Goal: Answer question/provide support

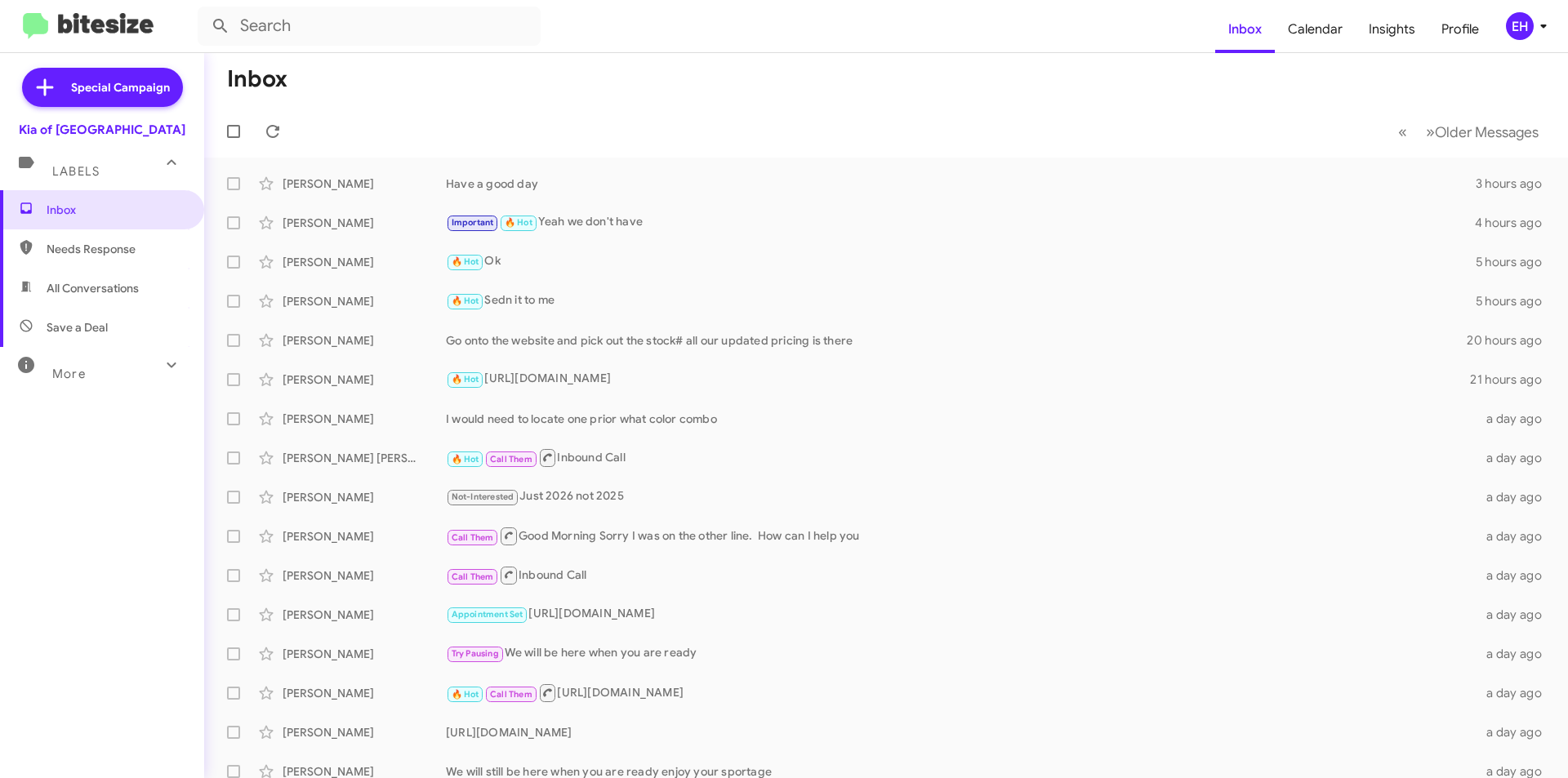
drag, startPoint x: 0, startPoint y: 0, endPoint x: 79, endPoint y: 175, distance: 192.0
click at [79, 175] on span "Labels" at bounding box center [76, 172] width 47 height 15
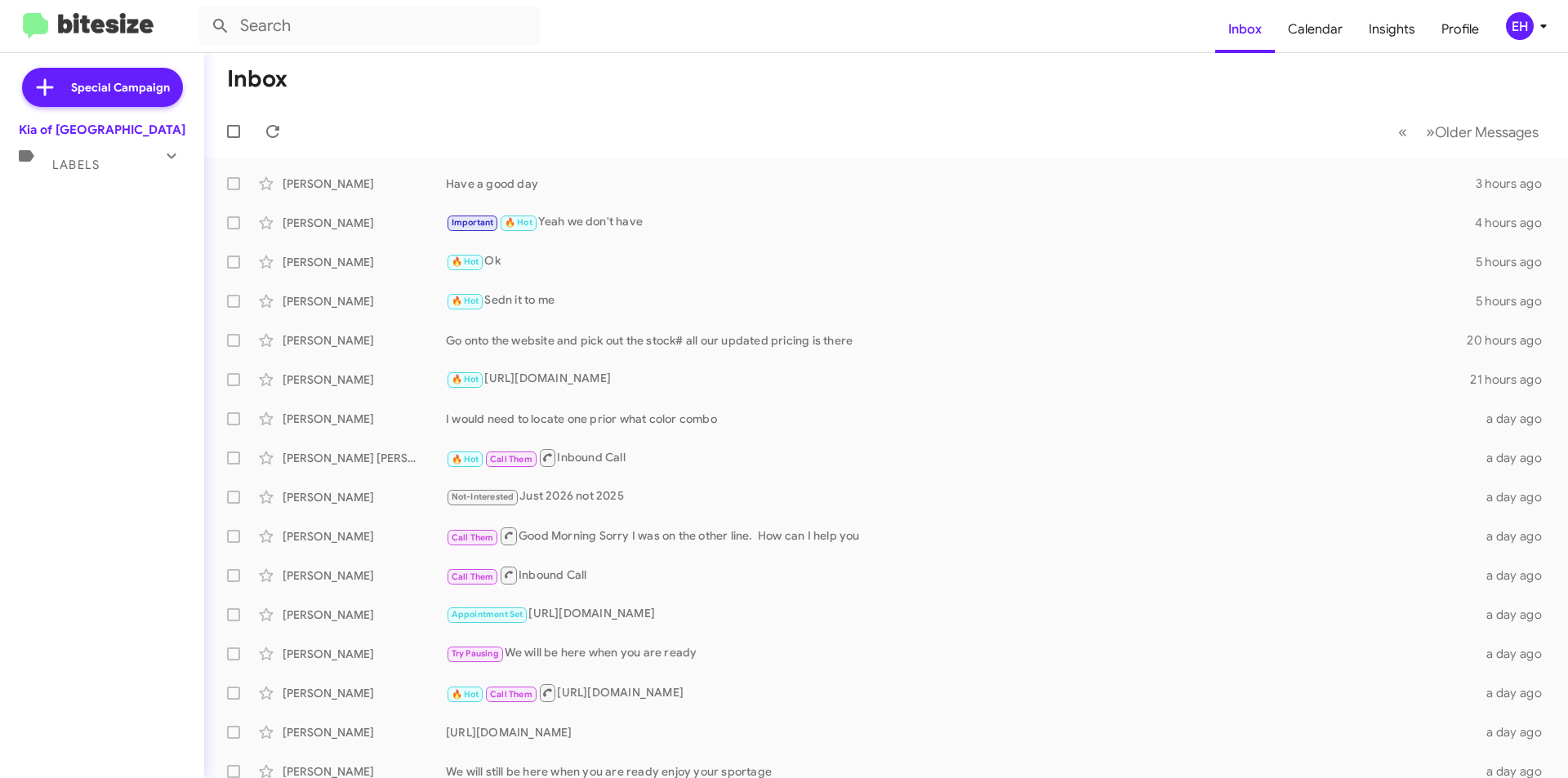
click at [110, 163] on div "Labels" at bounding box center [86, 158] width 145 height 30
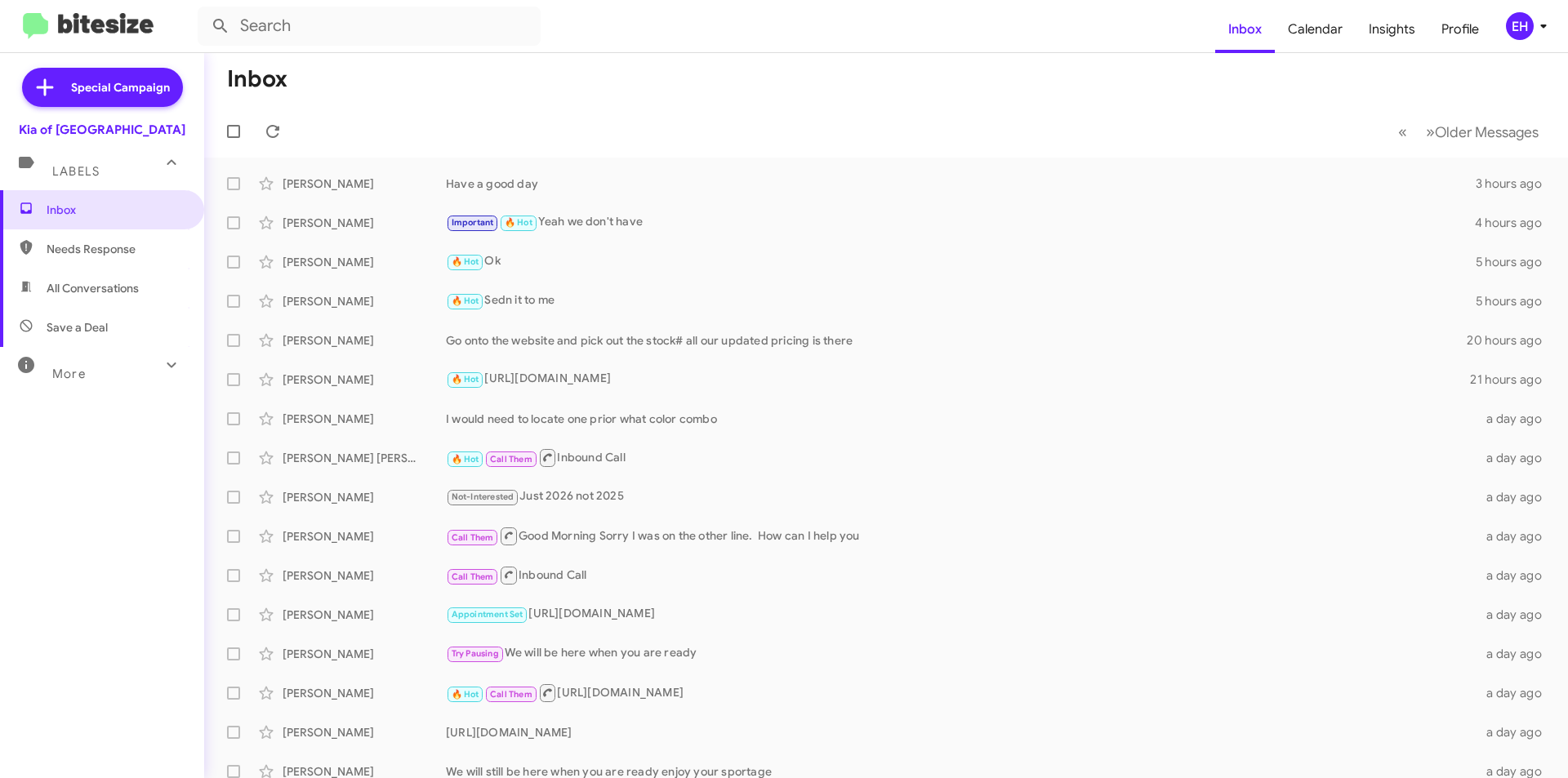
click at [113, 264] on span "Needs Response" at bounding box center [102, 248] width 204 height 39
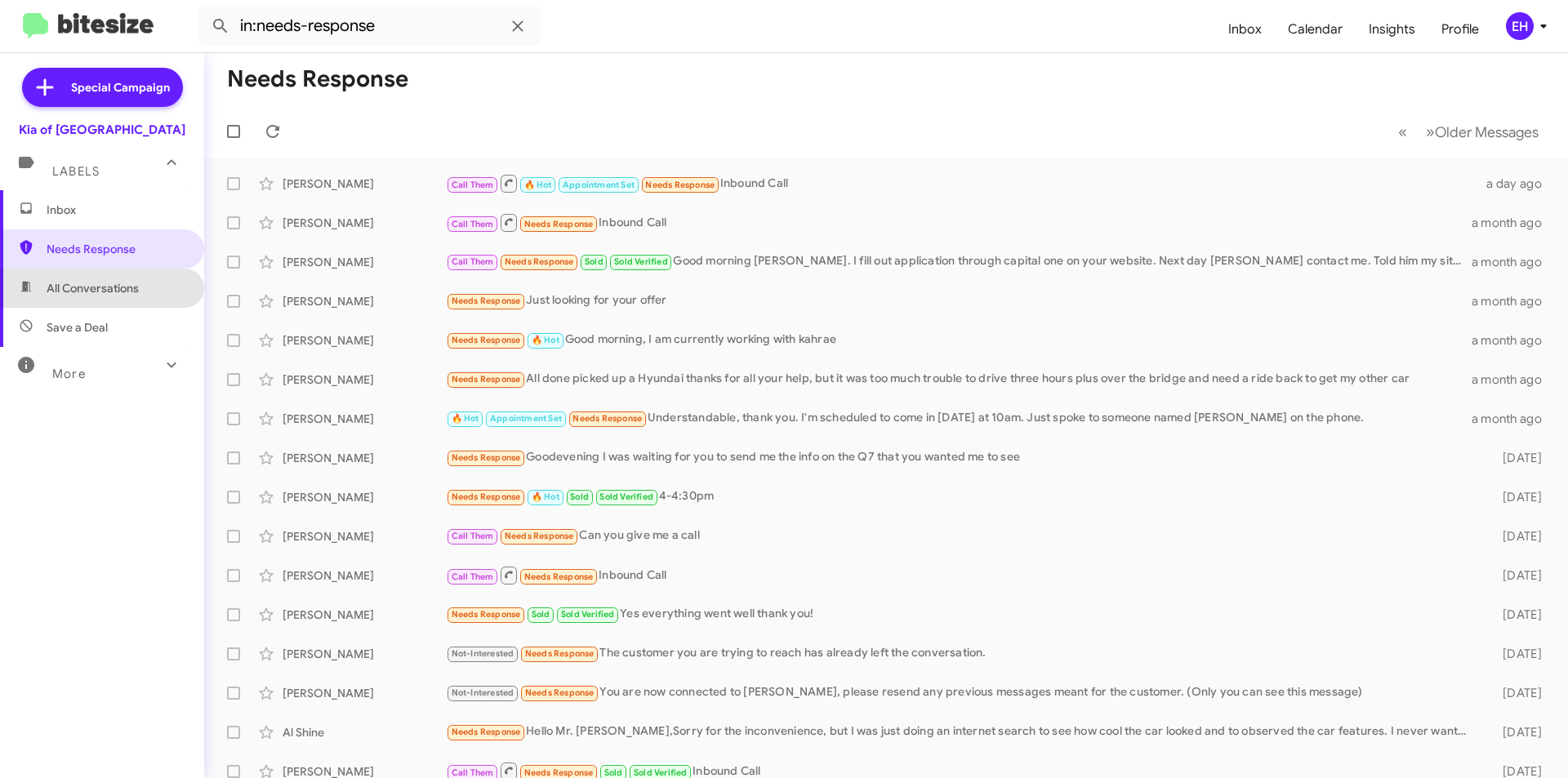
click at [107, 288] on span "All Conversations" at bounding box center [93, 288] width 93 height 16
type input "in:all-conversations"
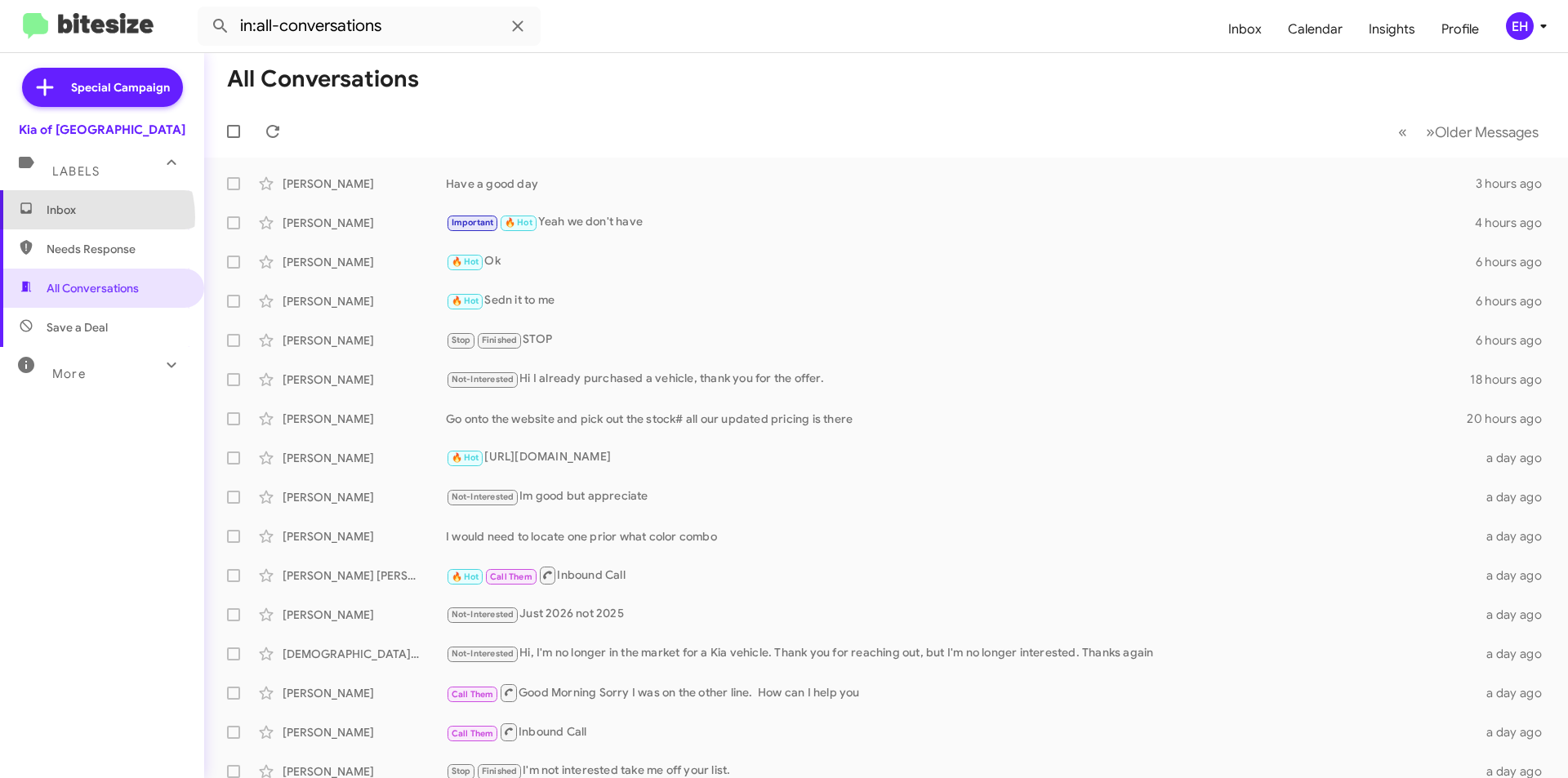
click at [87, 217] on span "Inbox" at bounding box center [115, 210] width 139 height 16
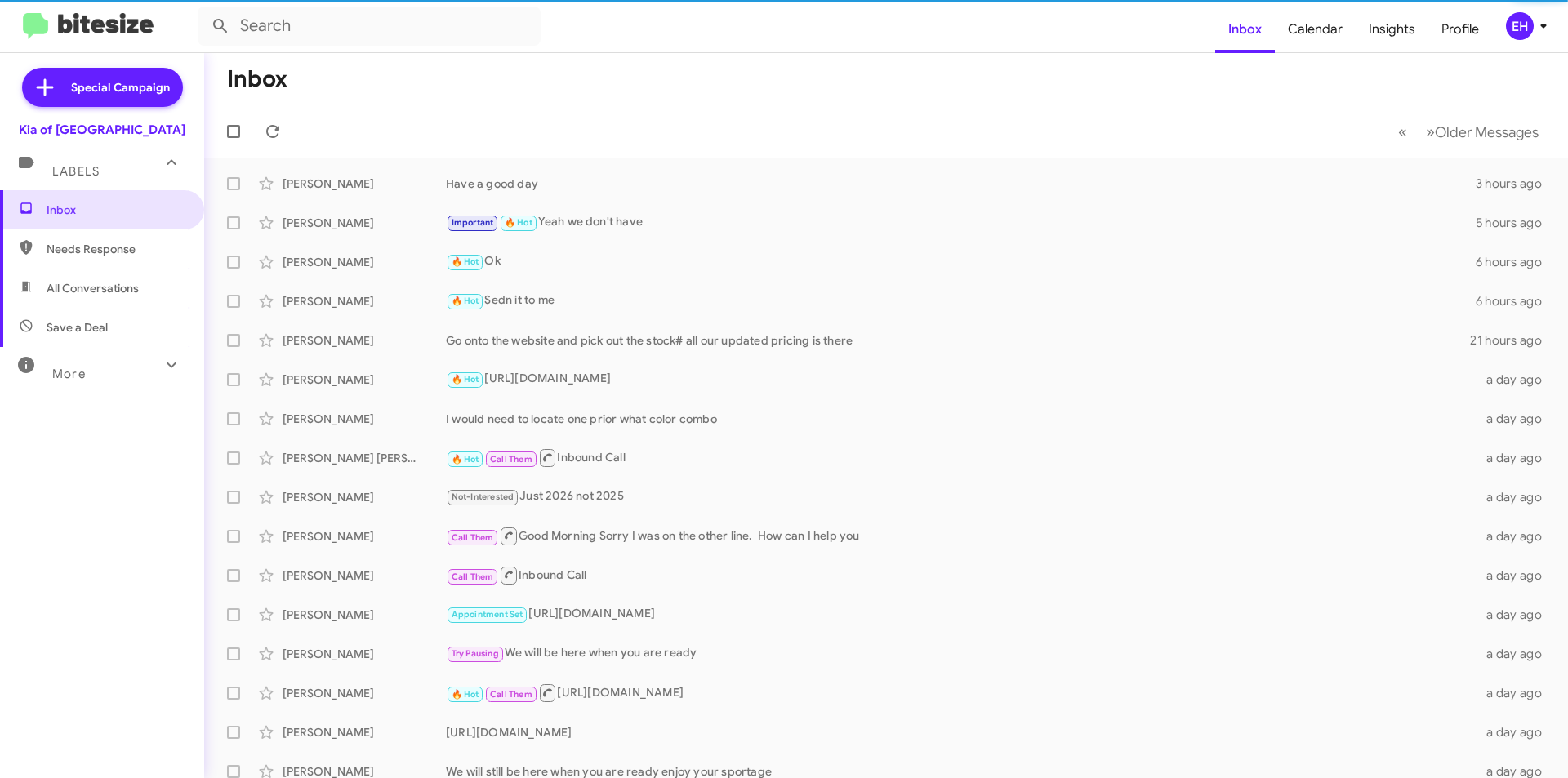
click at [93, 250] on span "Needs Response" at bounding box center [115, 248] width 139 height 16
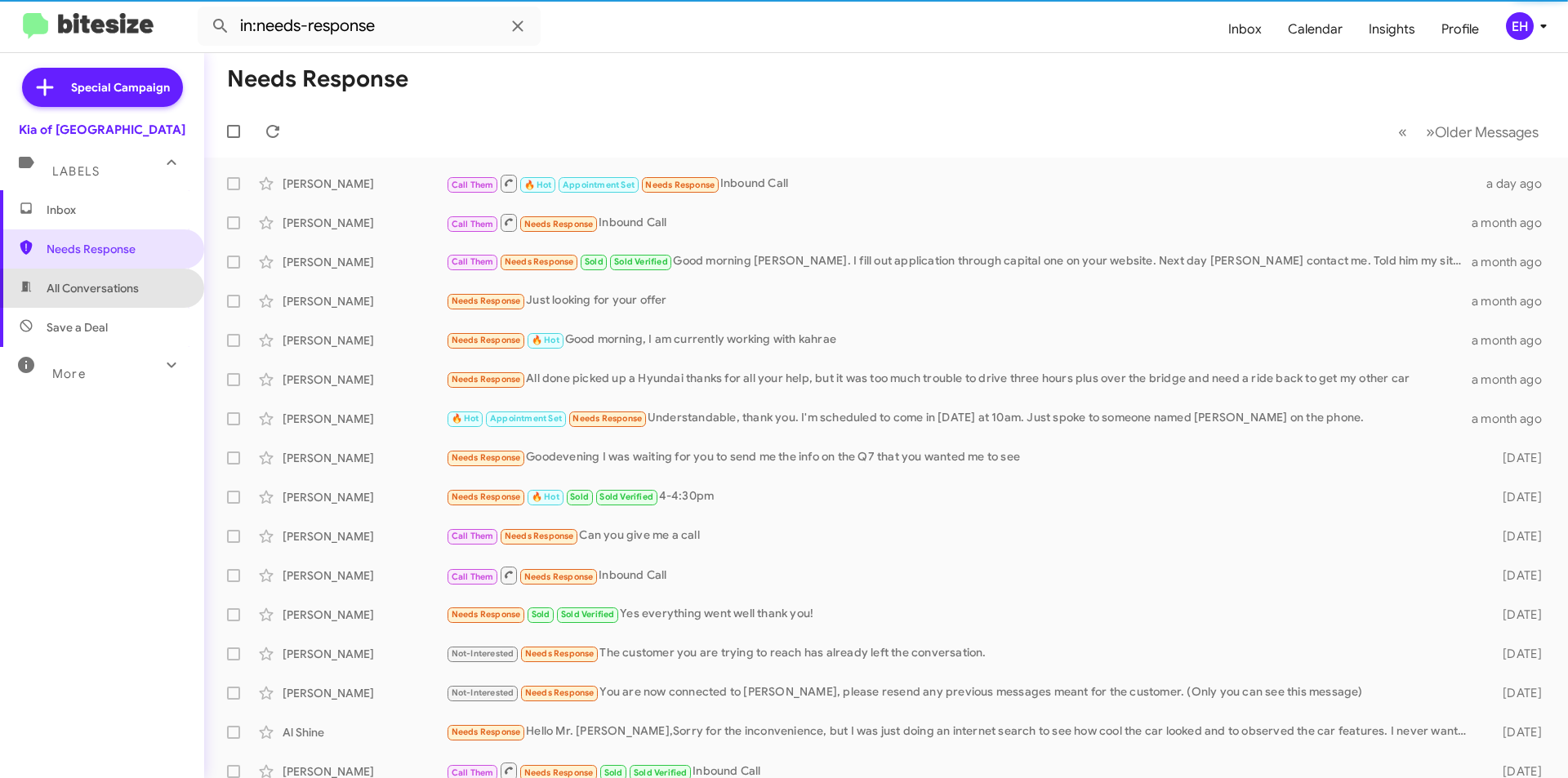
click at [106, 289] on span "All Conversations" at bounding box center [93, 288] width 93 height 16
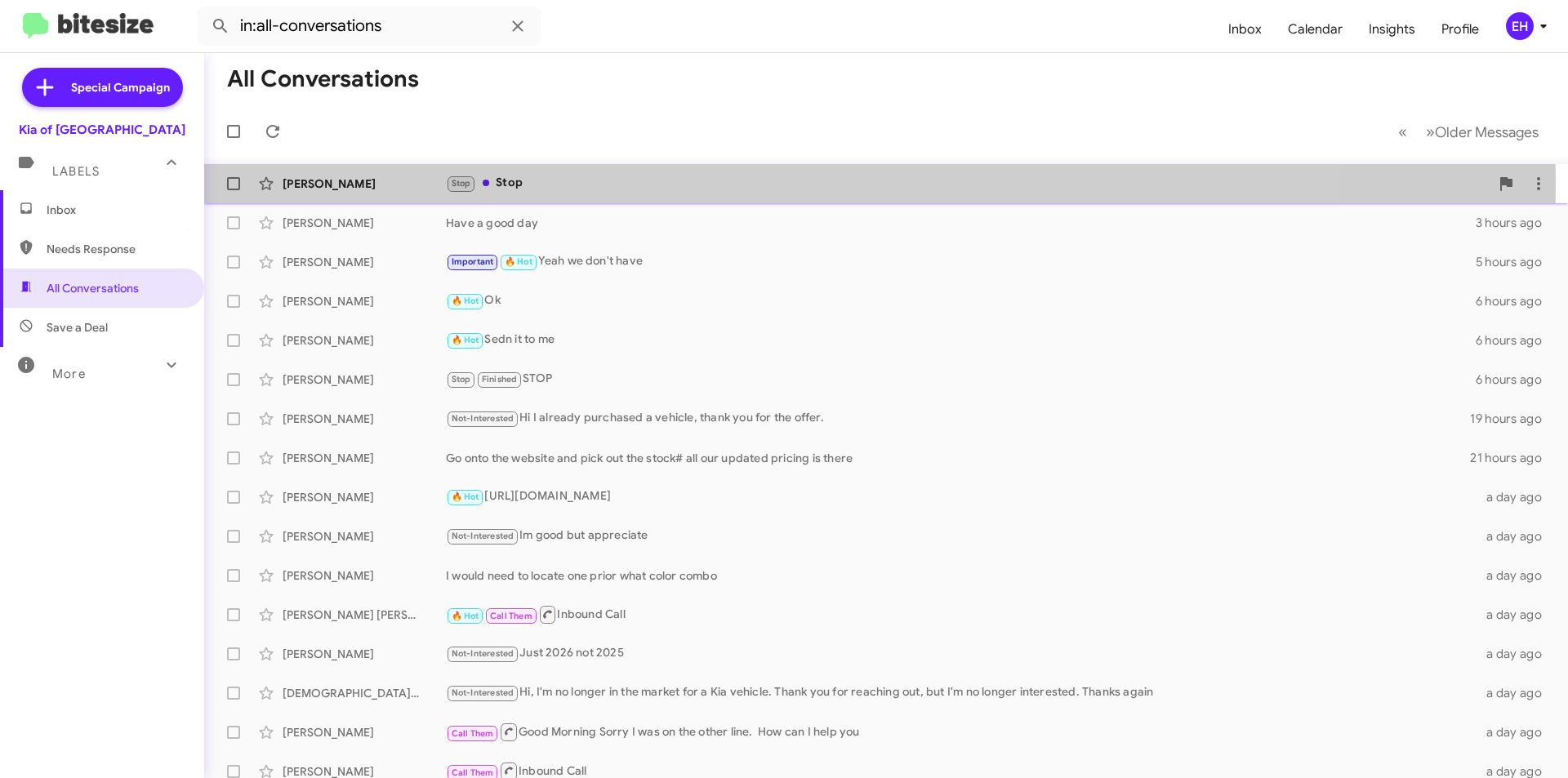
click at [514, 184] on div "Stop Stop" at bounding box center [967, 183] width 1044 height 19
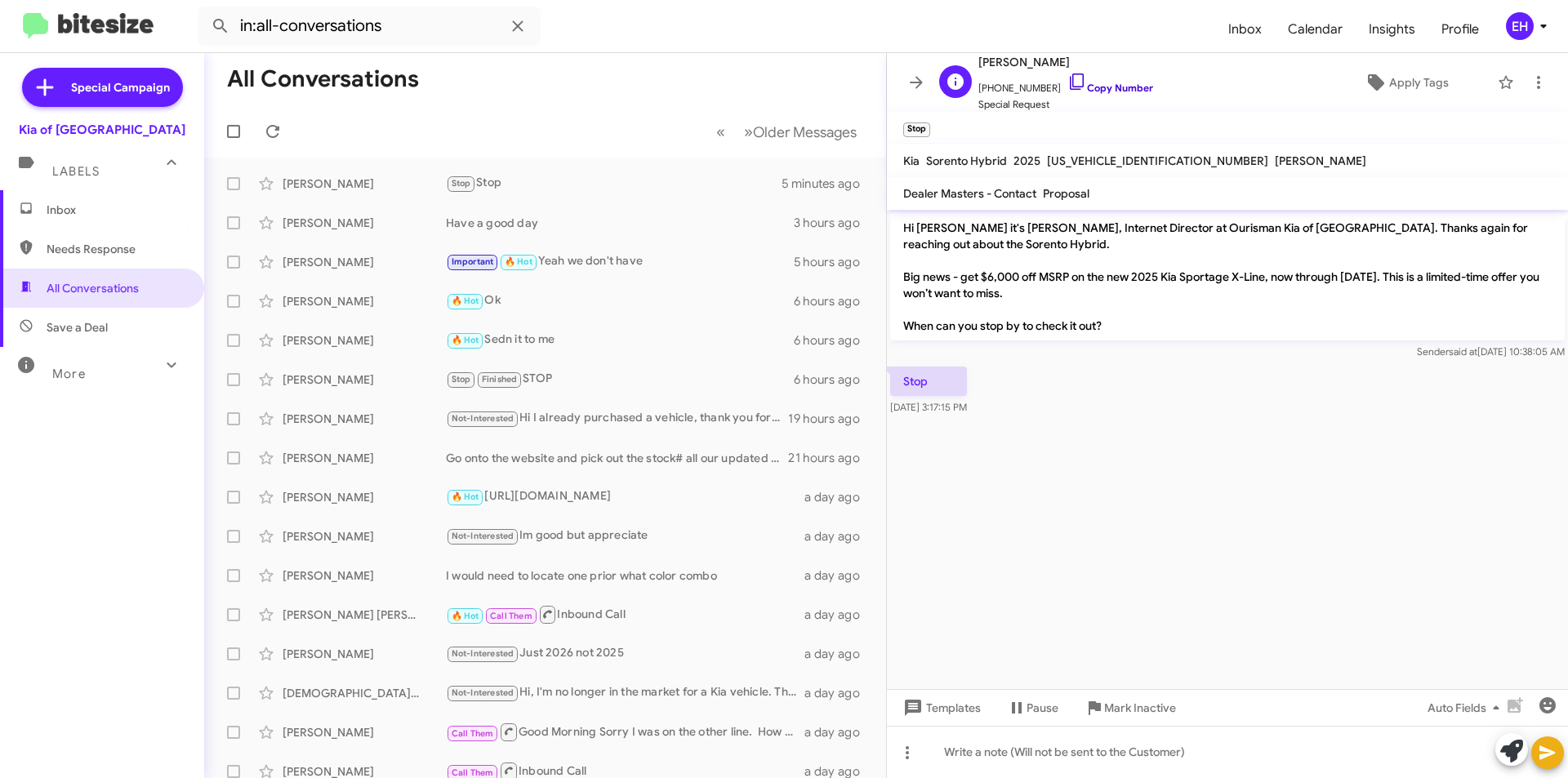
click at [1113, 87] on link "Copy Number" at bounding box center [1110, 87] width 86 height 12
click at [1146, 702] on span "Mark Inactive" at bounding box center [1140, 707] width 72 height 29
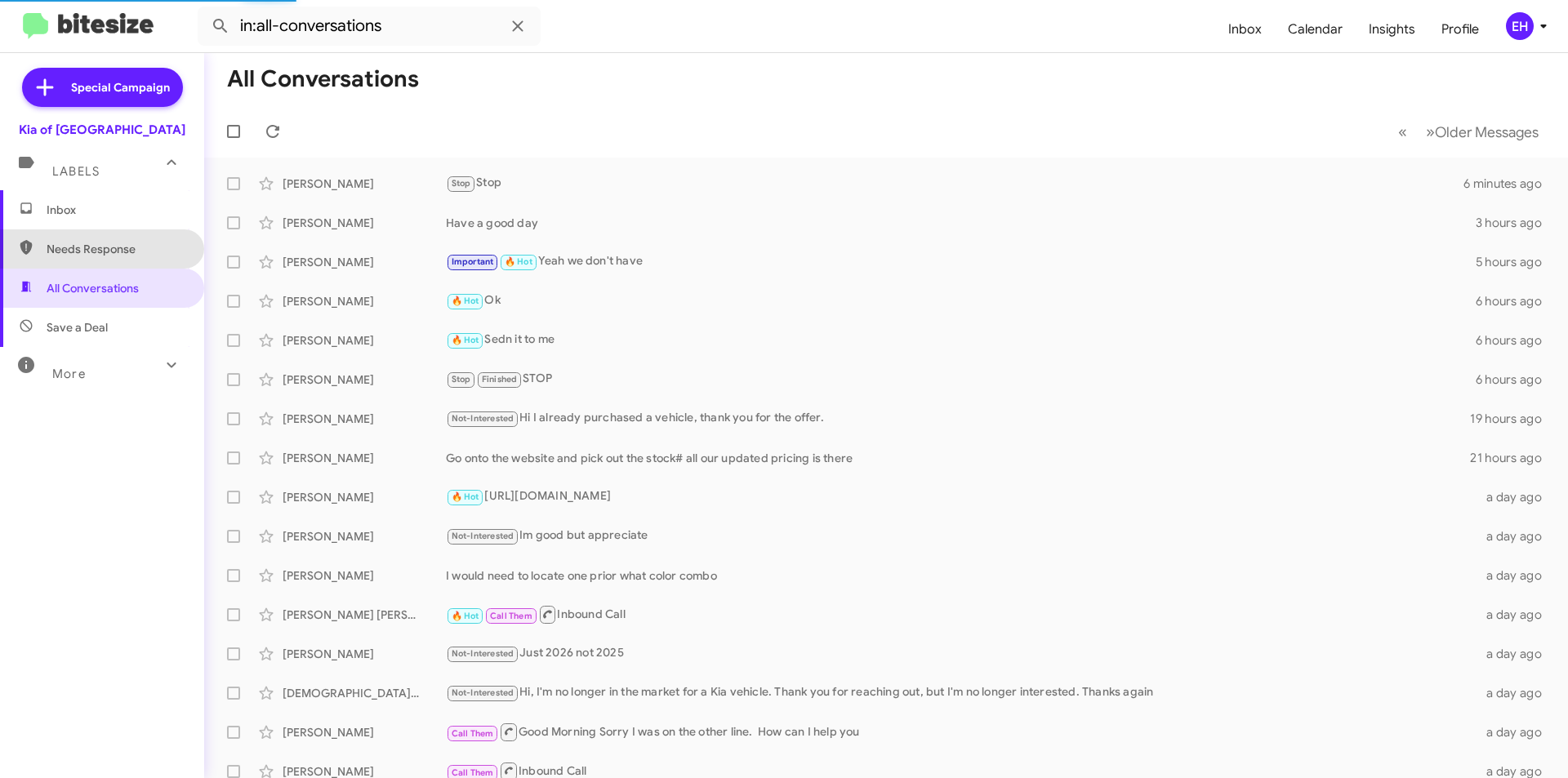
click at [125, 240] on span "Needs Response" at bounding box center [102, 248] width 204 height 39
type input "in:needs-response"
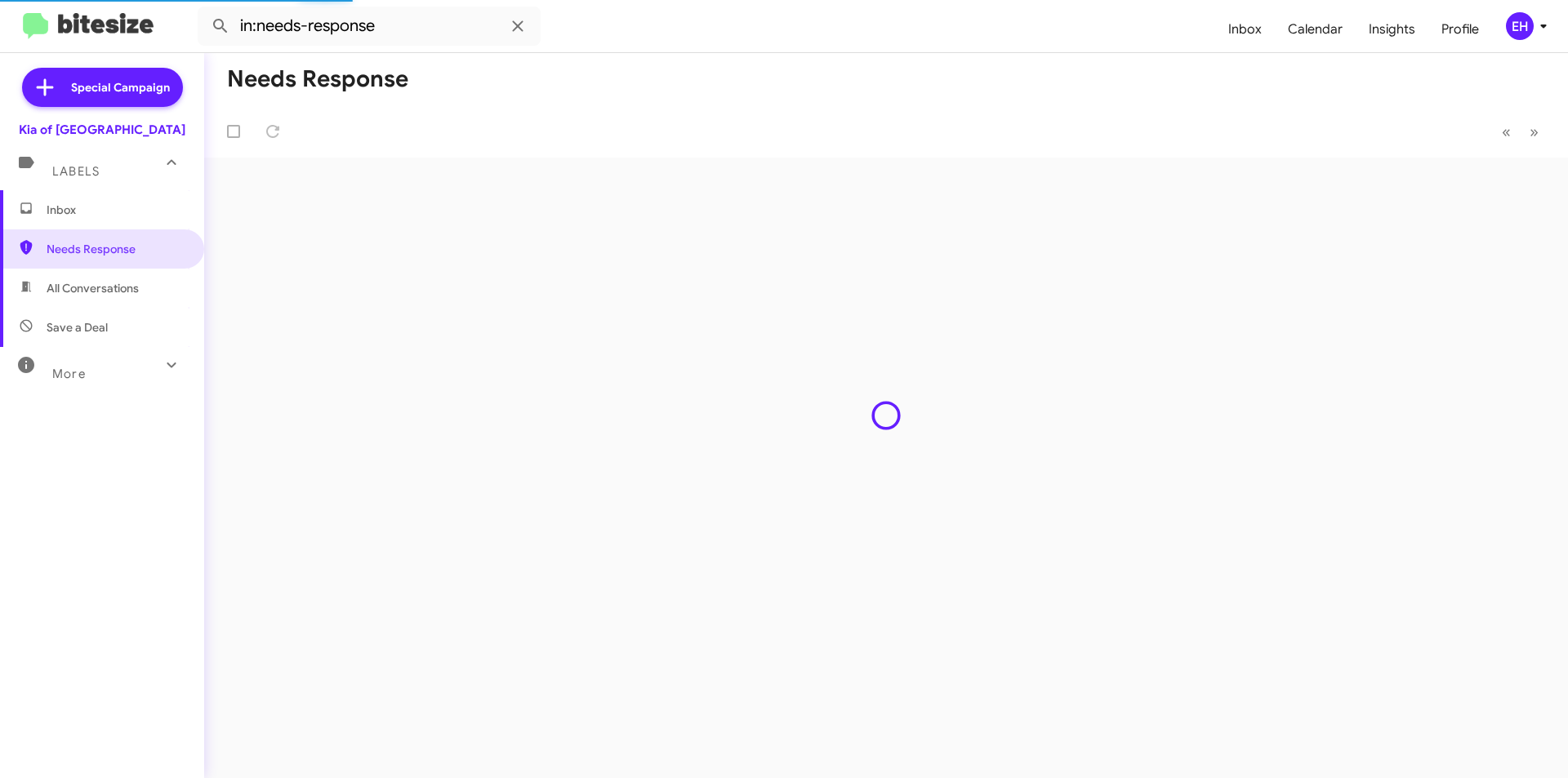
click at [92, 224] on span "Inbox" at bounding box center [102, 209] width 204 height 39
